Goal: Check status: Check status

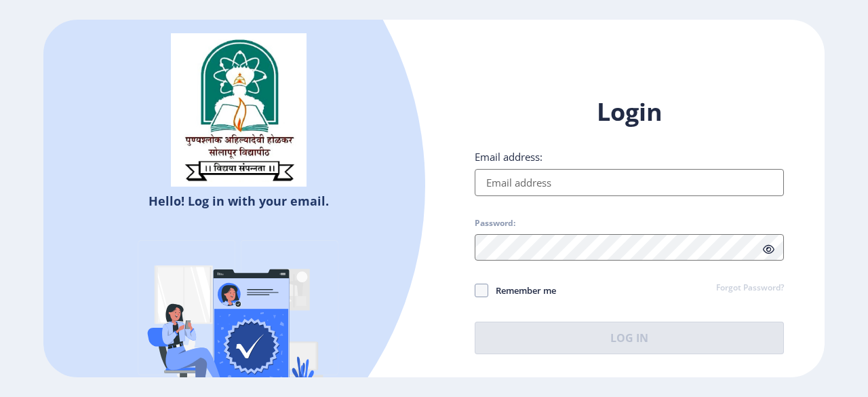
click at [503, 166] on div "Email address:" at bounding box center [629, 173] width 309 height 46
click at [503, 177] on input "Email address:" at bounding box center [629, 182] width 309 height 27
type input "[EMAIL_ADDRESS][DOMAIN_NAME]"
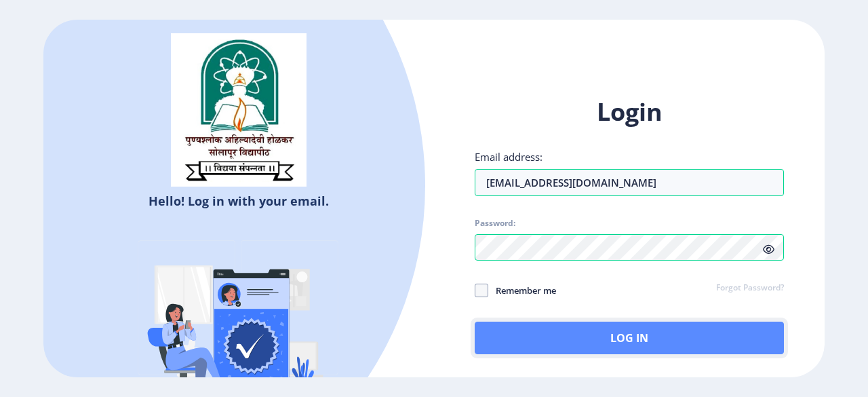
click at [592, 338] on button "Log In" at bounding box center [629, 337] width 309 height 33
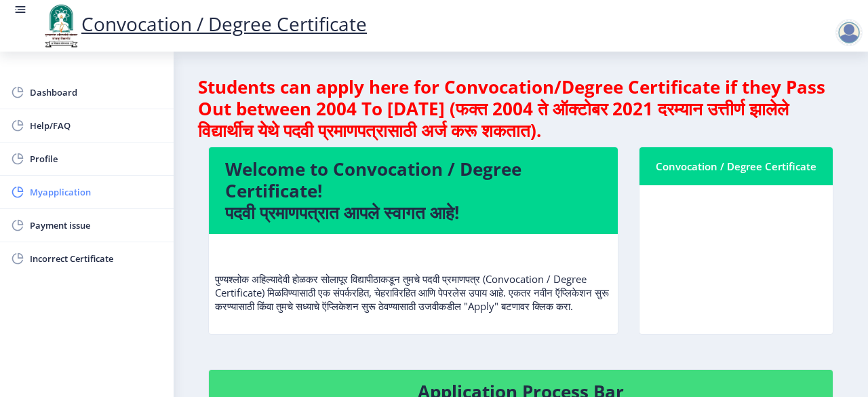
click at [60, 186] on span "Myapplication" at bounding box center [96, 192] width 133 height 16
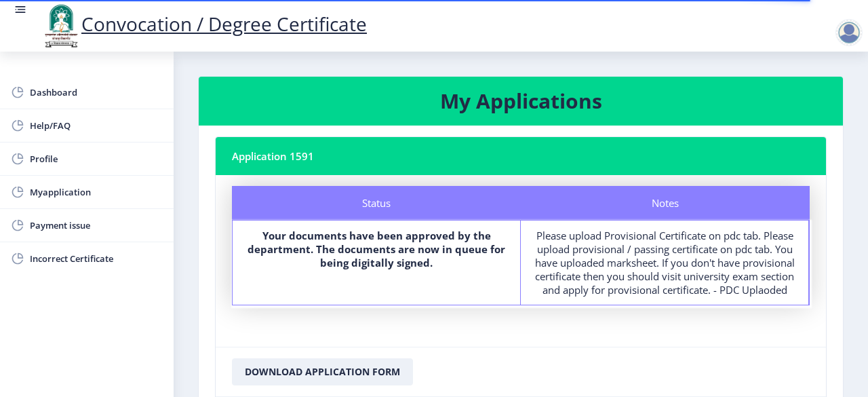
click at [294, 319] on nb-card-body "Status Notes Status Your documents have been approved by the department. The do…" at bounding box center [521, 261] width 610 height 172
click at [51, 194] on span "Myapplication" at bounding box center [96, 192] width 133 height 16
click at [268, 162] on nb-card-header "Application 1591" at bounding box center [521, 156] width 610 height 38
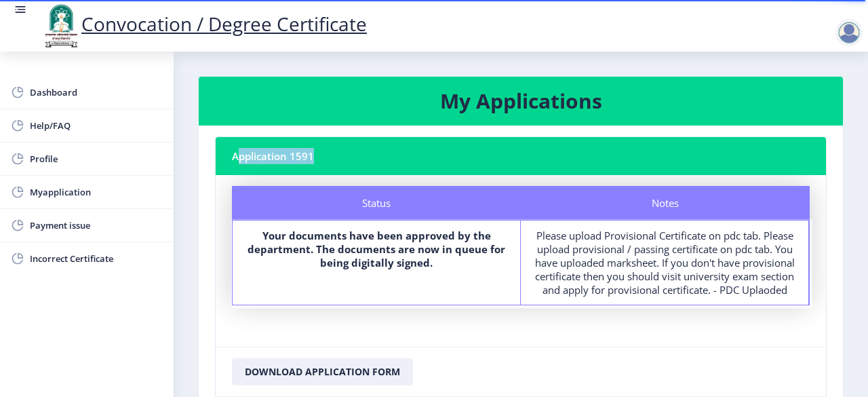
click at [268, 162] on nb-card-header "Application 1591" at bounding box center [521, 156] width 610 height 38
click at [84, 96] on span "Dashboard" at bounding box center [96, 92] width 133 height 16
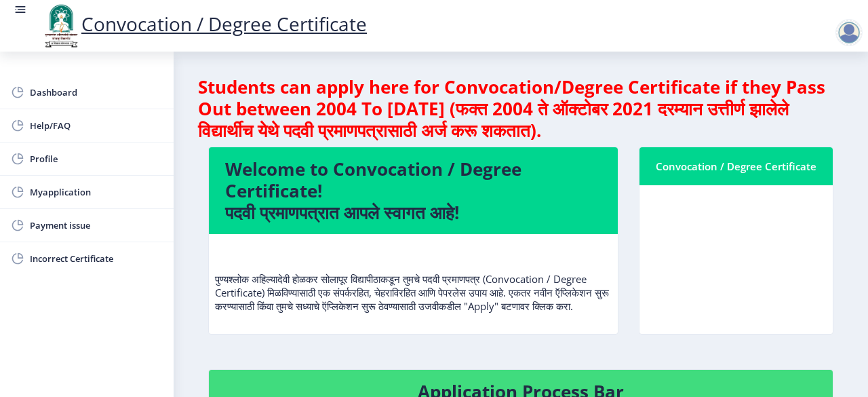
click at [719, 172] on div "Convocation / Degree Certificate" at bounding box center [736, 166] width 161 height 16
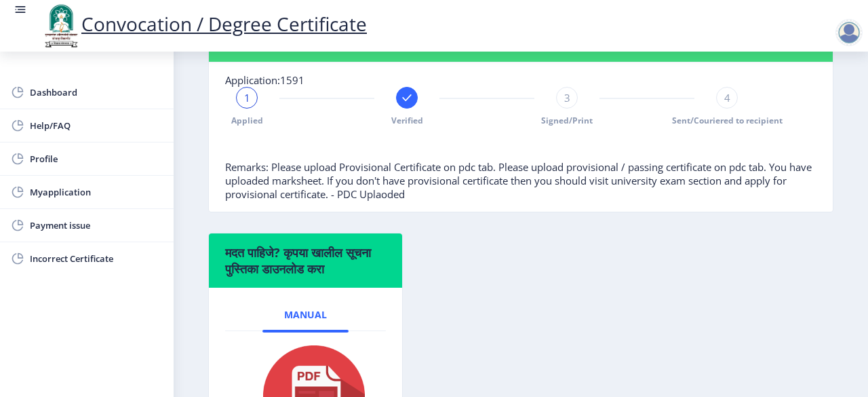
scroll to position [353, 0]
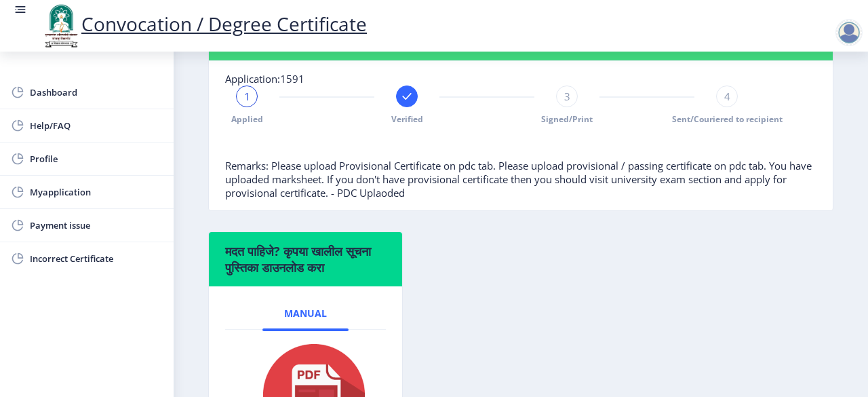
click at [571, 107] on div "3" at bounding box center [567, 96] width 22 height 22
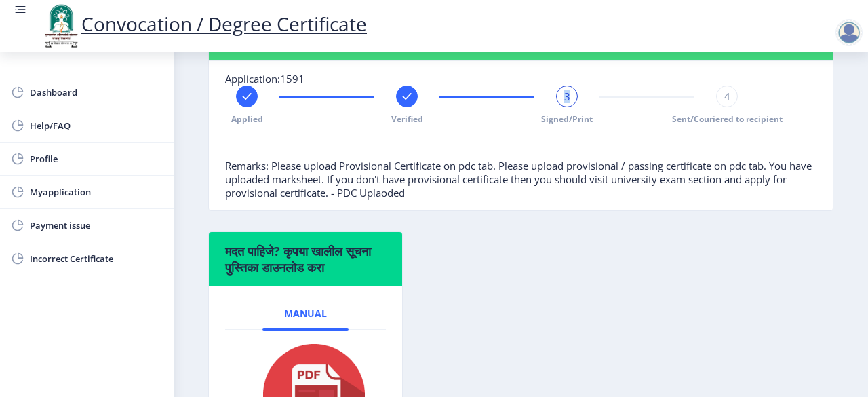
click at [571, 107] on div "3" at bounding box center [567, 96] width 22 height 22
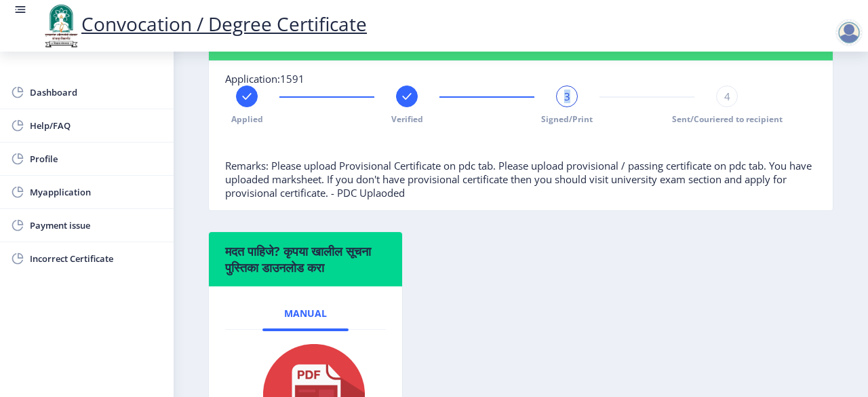
click at [571, 107] on div "3" at bounding box center [567, 96] width 22 height 22
click at [583, 231] on div "Application Process Bar Application:1591 Applied Verified 3 Signed/Print 4 Sent…" at bounding box center [520, 123] width 645 height 215
click at [443, 155] on div at bounding box center [486, 145] width 523 height 27
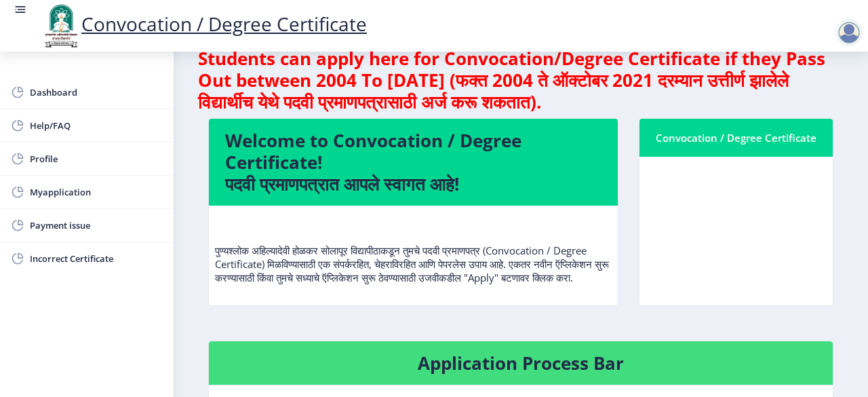
scroll to position [20, 0]
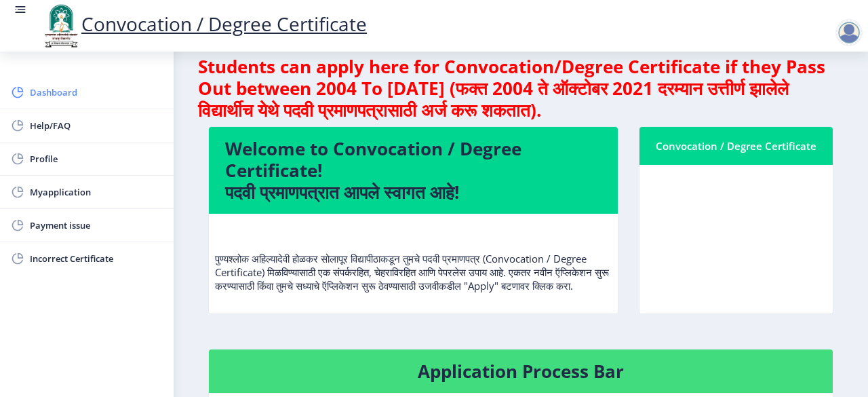
click at [52, 87] on span "Dashboard" at bounding box center [96, 92] width 133 height 16
click at [15, 9] on rect at bounding box center [21, 10] width 14 height 14
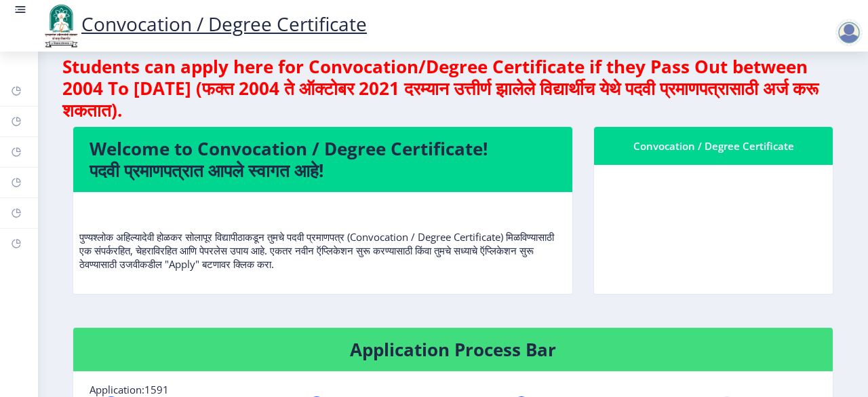
click at [860, 27] on div at bounding box center [848, 32] width 27 height 27
